Goal: Ask a question

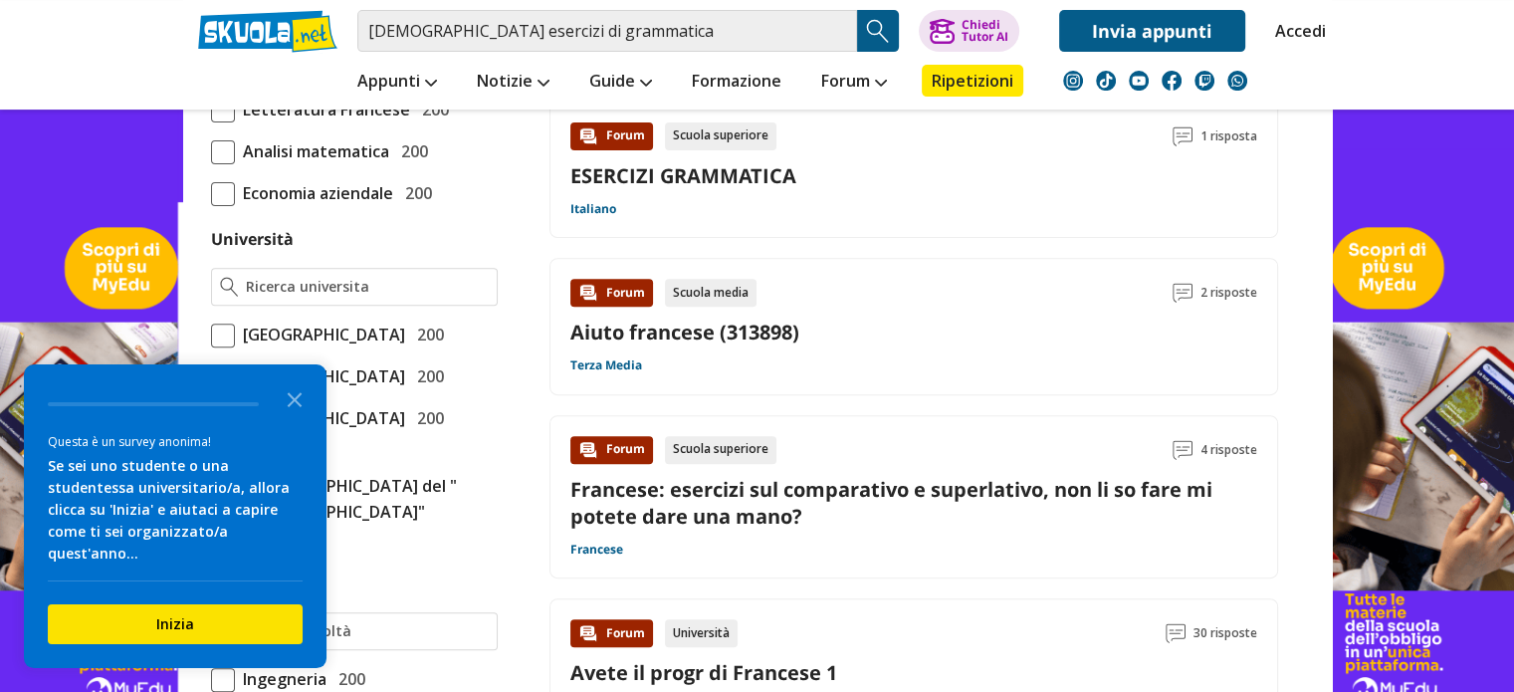
scroll to position [695, 0]
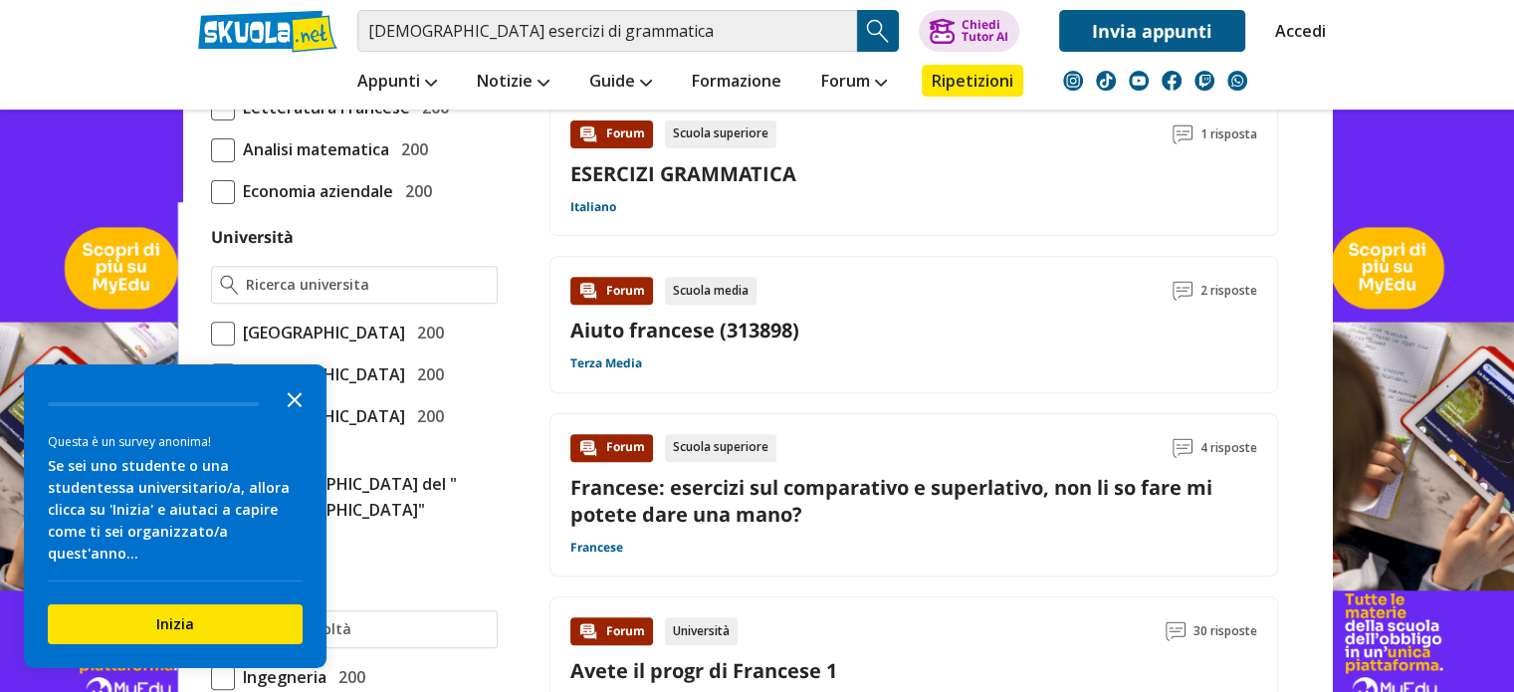
click at [288, 407] on polygon "Close the survey" at bounding box center [295, 399] width 15 height 15
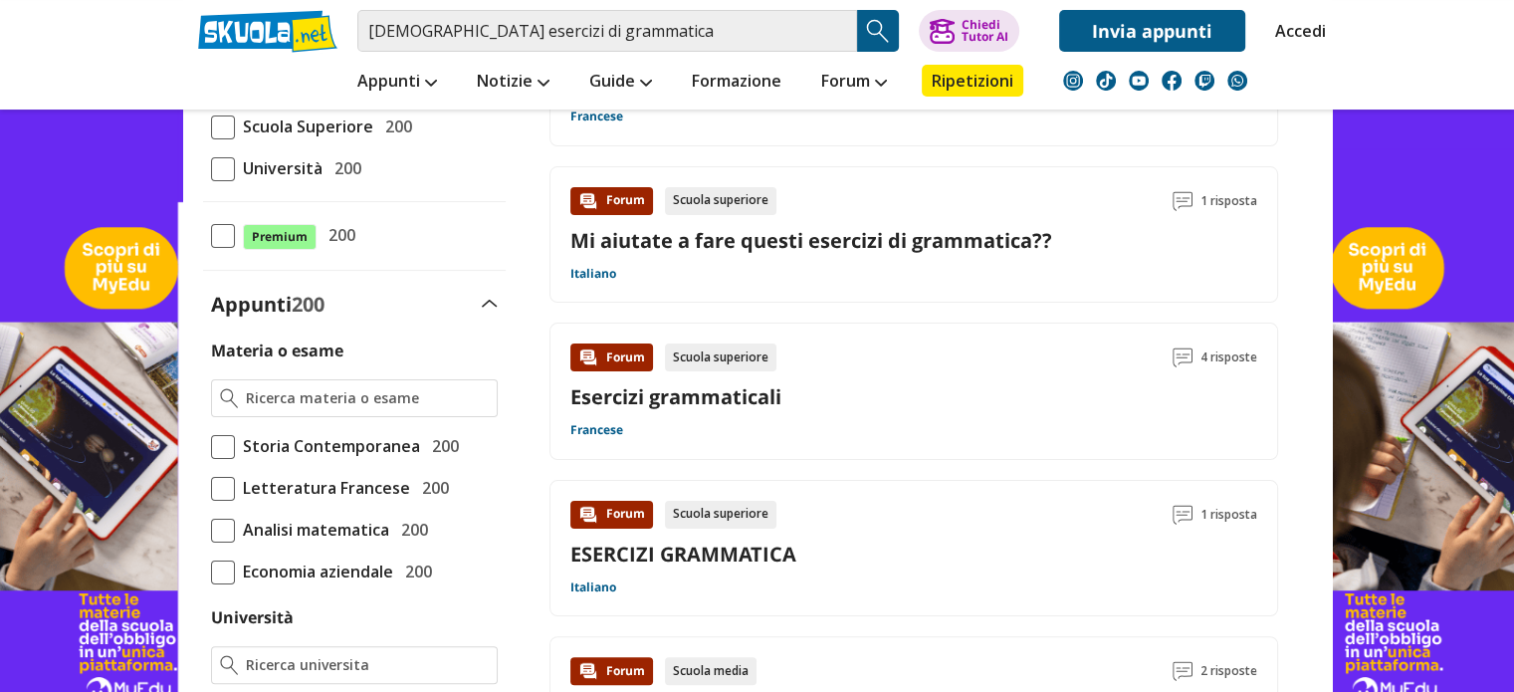
scroll to position [325, 0]
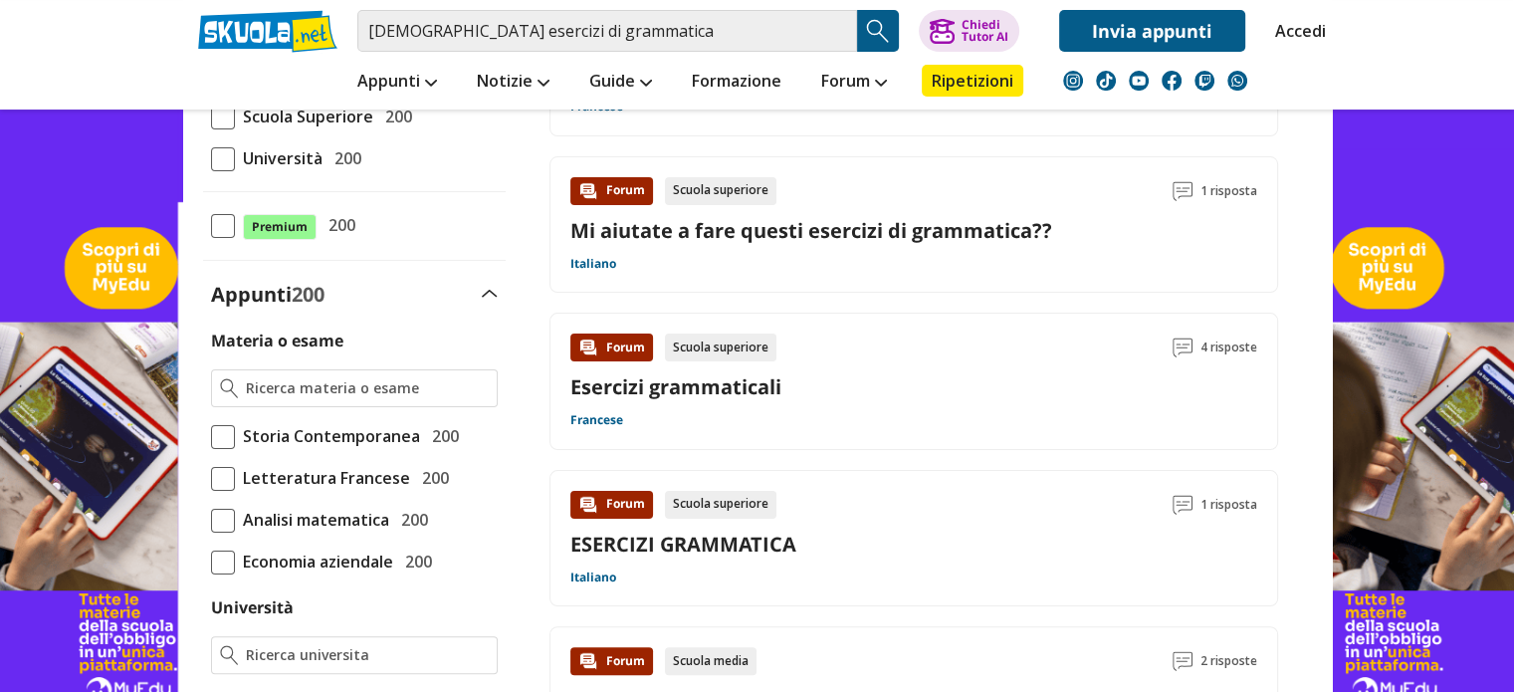
click at [272, 335] on label "Materia o esame" at bounding box center [277, 341] width 132 height 22
click at [272, 378] on input "Materia o esame" at bounding box center [368, 388] width 241 height 20
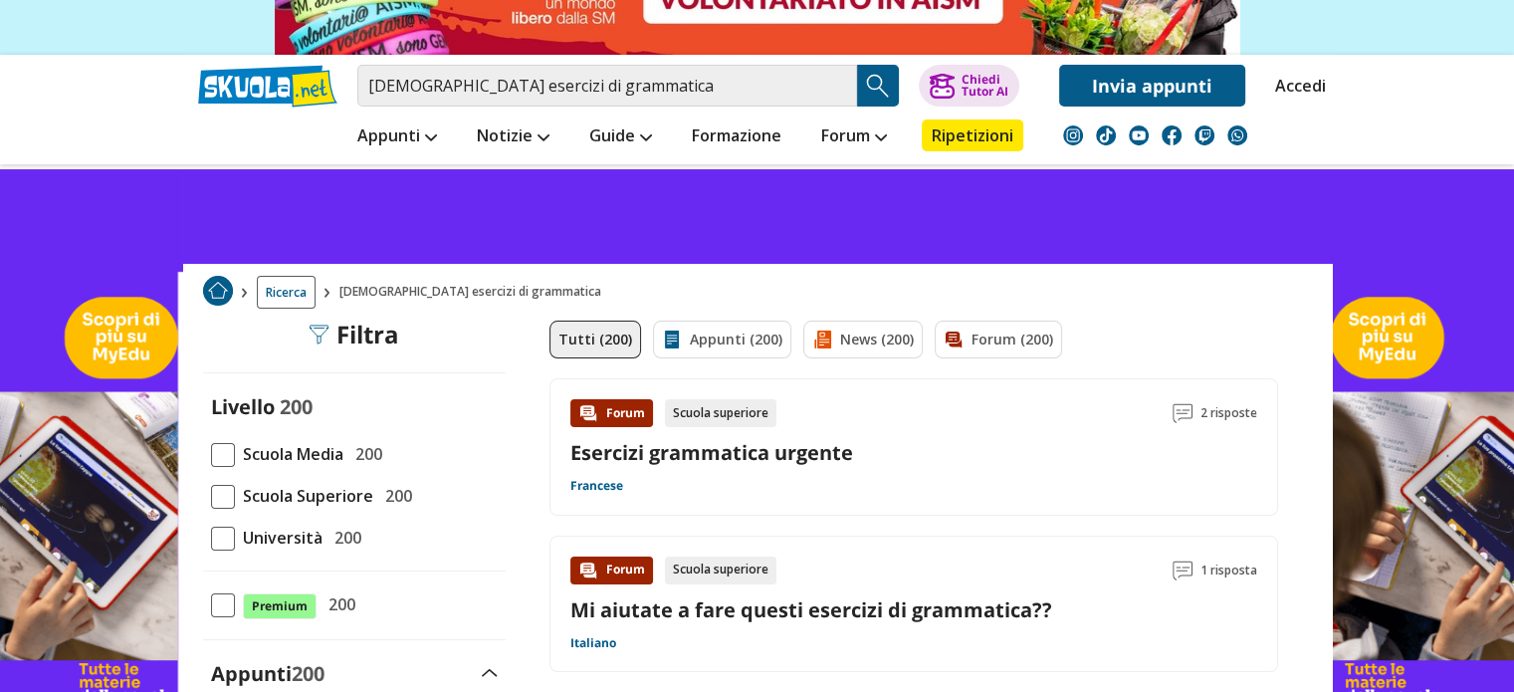
scroll to position [195, 0]
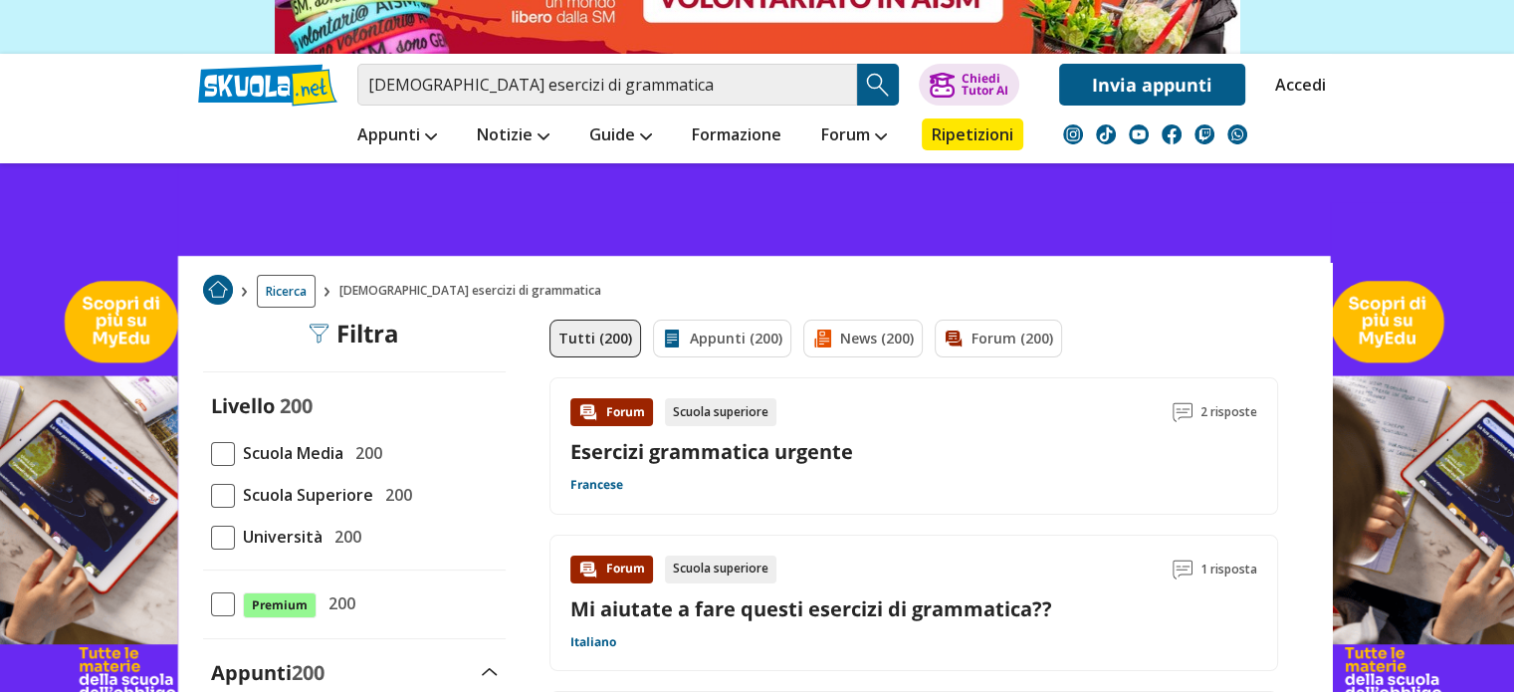
click at [224, 490] on span at bounding box center [223, 496] width 24 height 24
click at [211, 495] on input "Scuola Superiore 200" at bounding box center [211, 495] width 0 height 0
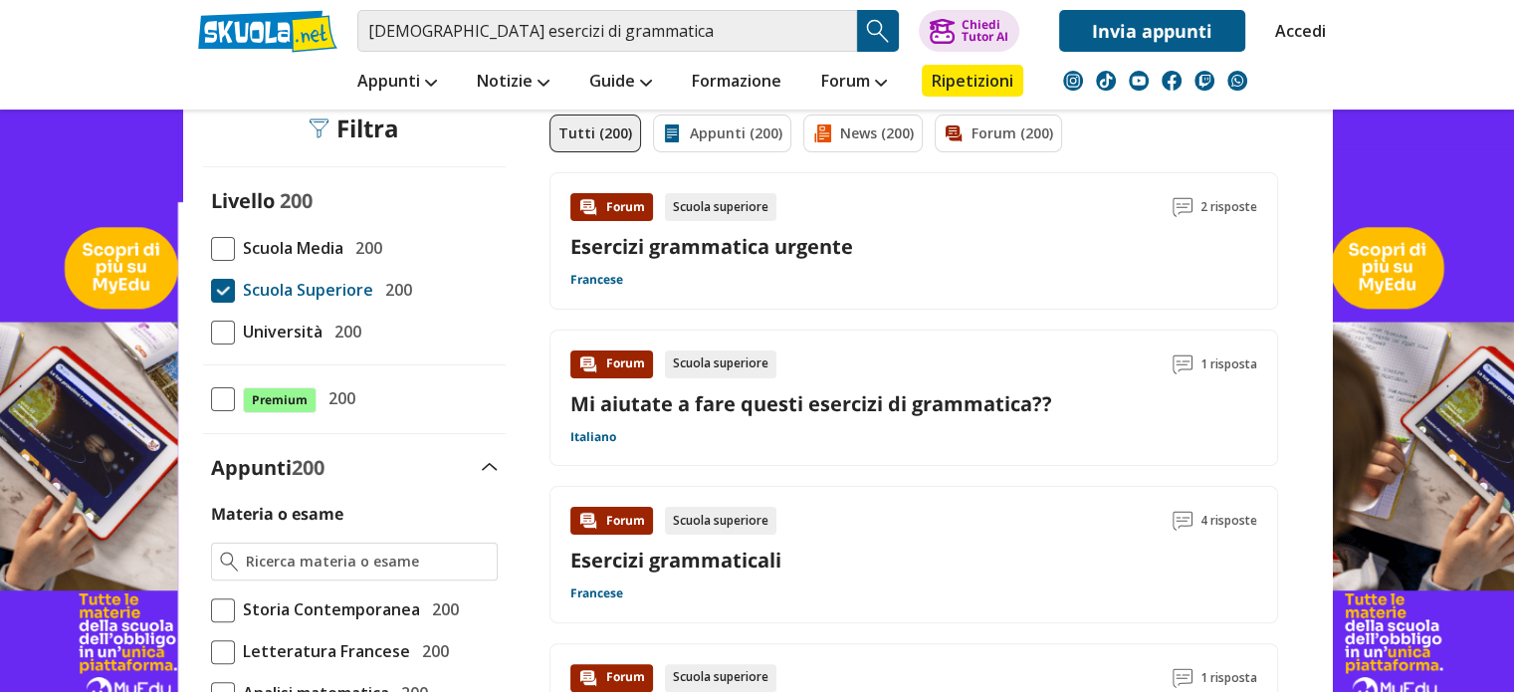
scroll to position [685, 0]
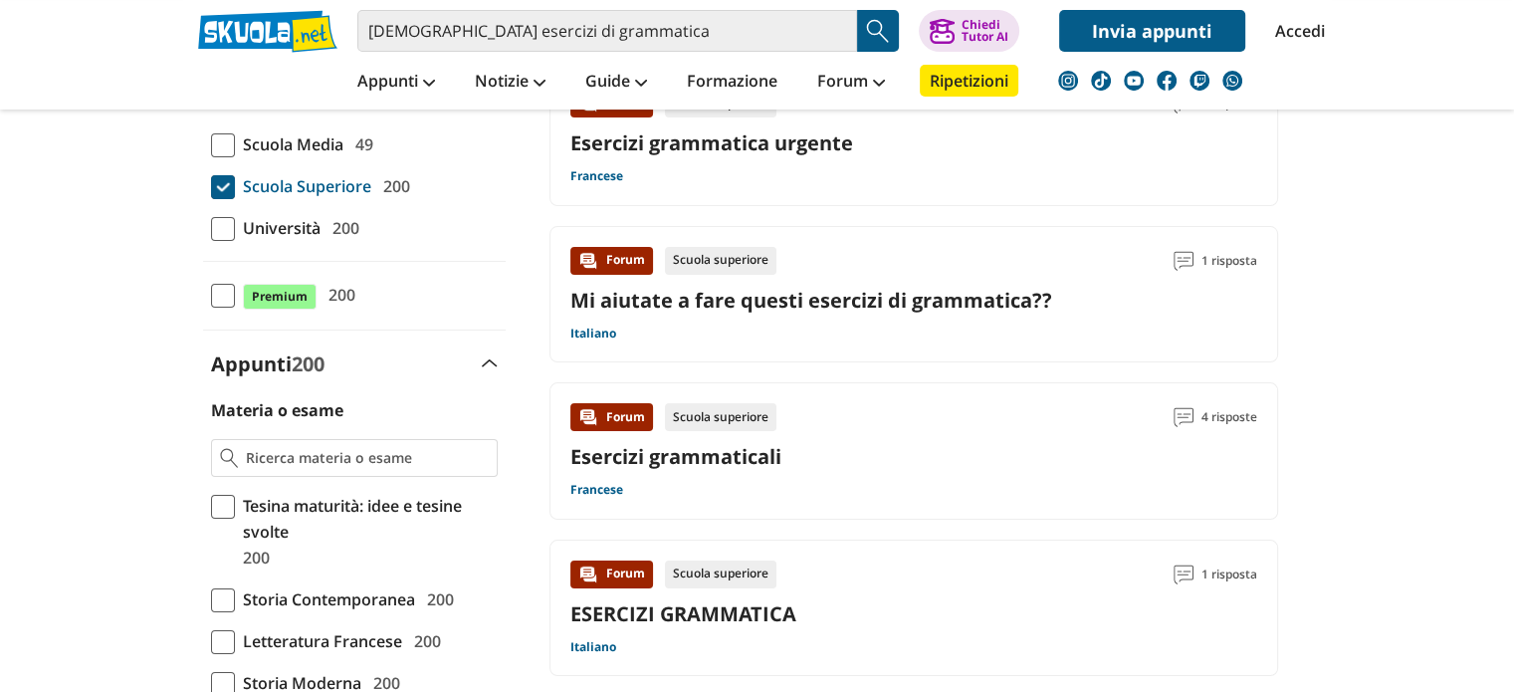
click at [799, 306] on link "Mi aiutate a fare questi esercizi di grammatica??" at bounding box center [811, 300] width 482 height 27
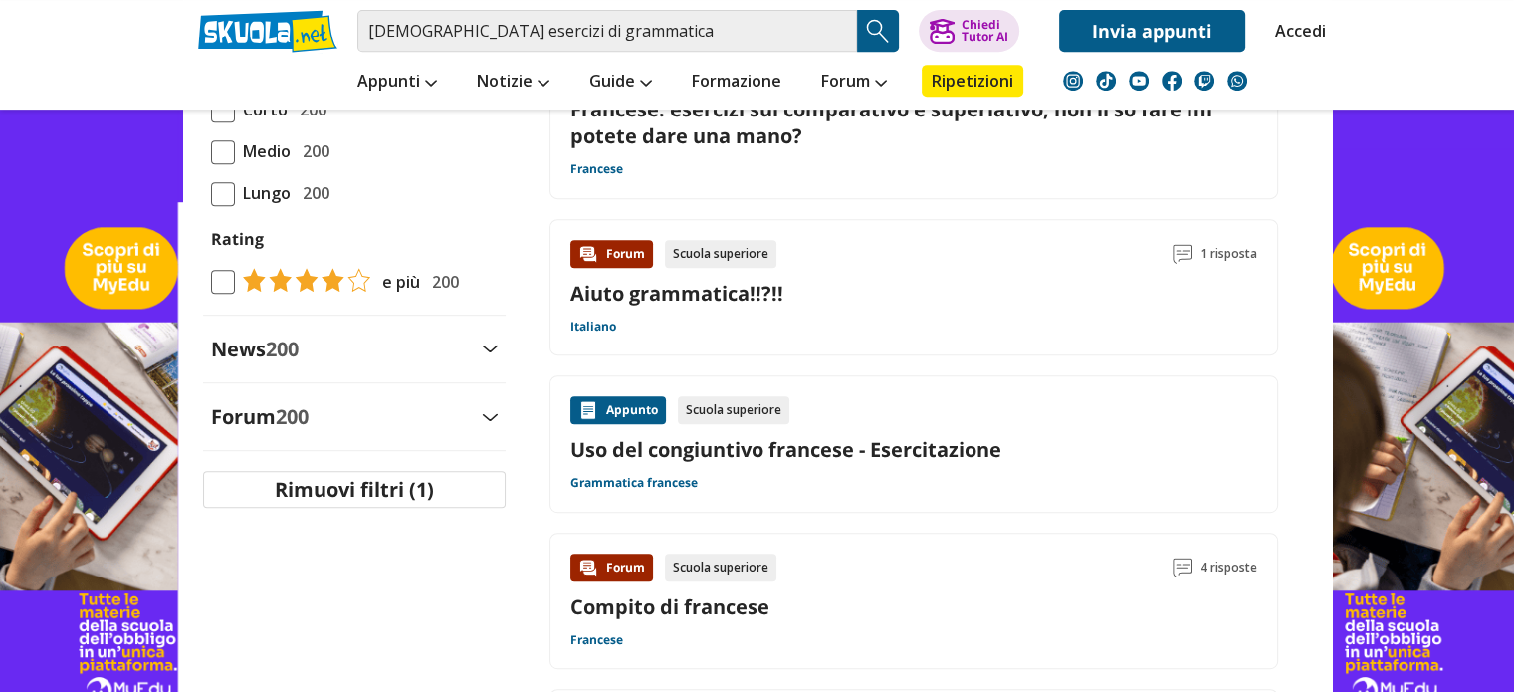
scroll to position [918, 0]
